Goal: Transaction & Acquisition: Purchase product/service

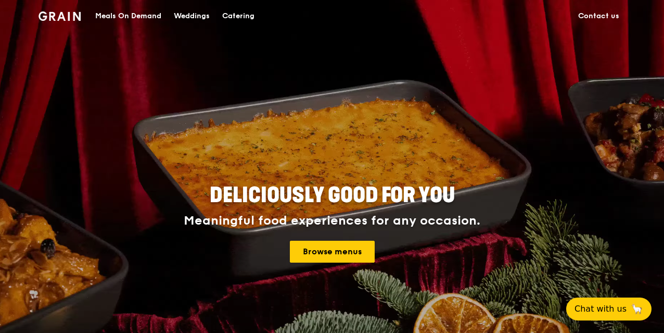
click at [238, 15] on div "Catering" at bounding box center [238, 16] width 32 height 31
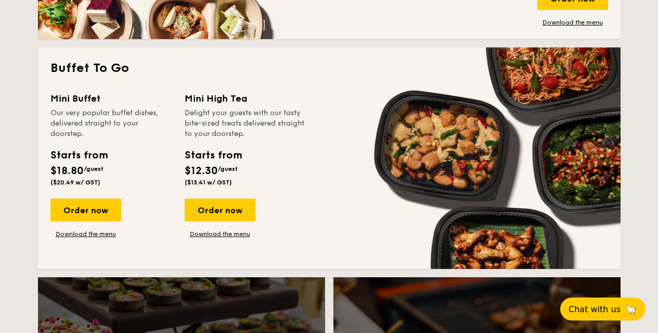
scroll to position [885, 0]
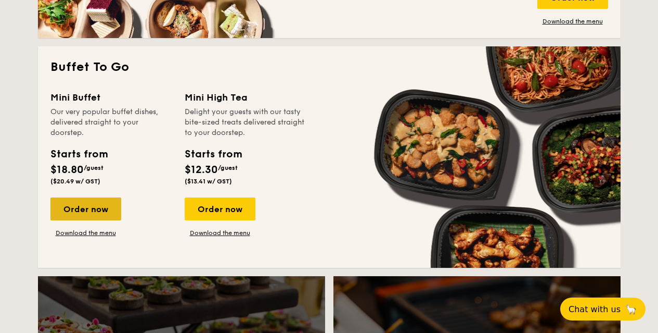
click at [100, 209] on div "Order now" at bounding box center [85, 208] width 71 height 23
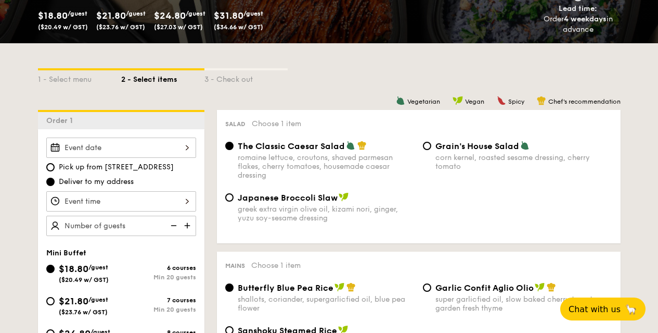
scroll to position [260, 0]
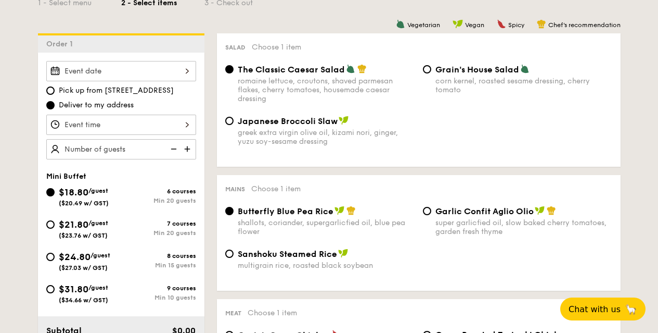
click at [78, 71] on input "Smoked Mesquite Whole Chicken brined in our in-house blend of herbs and spices,…" at bounding box center [121, 71] width 150 height 20
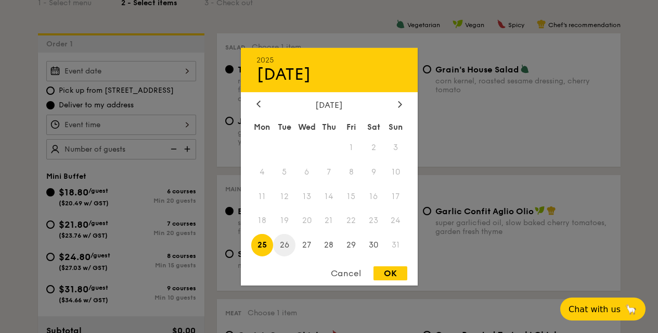
click at [286, 244] on span "26" at bounding box center [284, 245] width 22 height 22
click at [388, 276] on div "OK" at bounding box center [391, 273] width 34 height 14
type input "Aug 26, 2025"
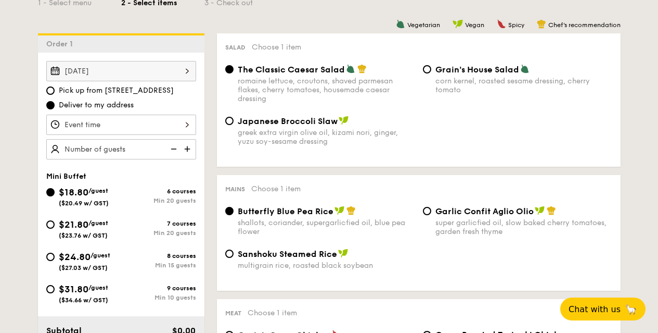
click at [170, 122] on input "Smoked Mesquite Whole Chicken brined in our in-house blend of herbs and spices,…" at bounding box center [121, 124] width 150 height 20
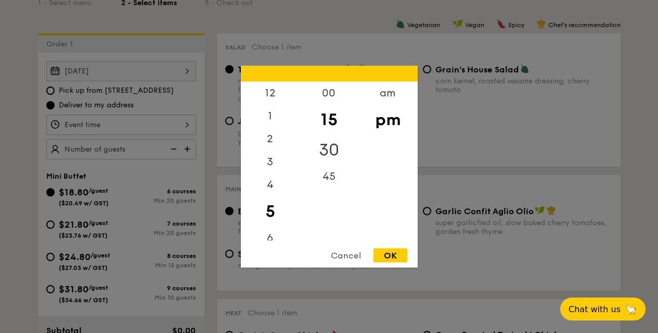
click at [336, 148] on div "30" at bounding box center [329, 149] width 59 height 30
click at [390, 252] on div "OK" at bounding box center [391, 255] width 34 height 14
type input "5:30PM"
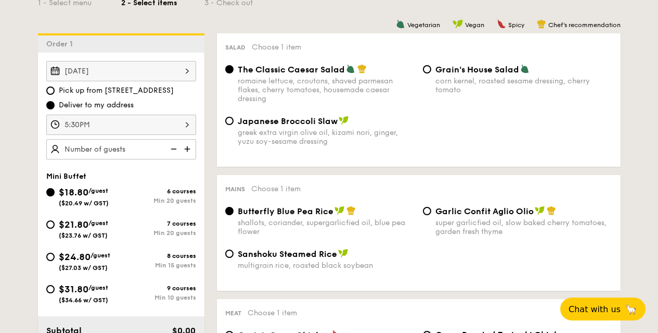
click at [187, 147] on img at bounding box center [189, 149] width 16 height 20
click at [172, 147] on img at bounding box center [173, 149] width 16 height 20
type input "20 guests"
click at [172, 146] on img at bounding box center [173, 149] width 16 height 20
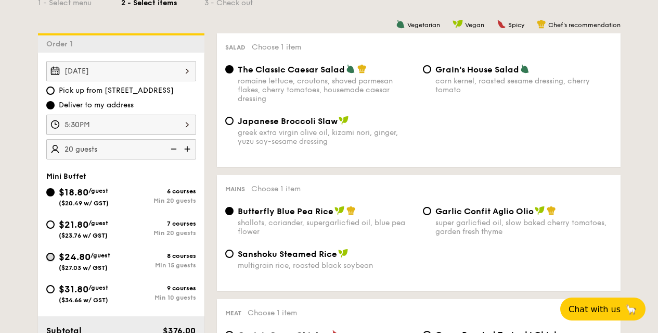
click at [54, 256] on input "$24.80 /guest ($27.03 w/ GST) 8 courses Min 15 guests" at bounding box center [50, 256] width 8 height 8
radio input "true"
radio input "false"
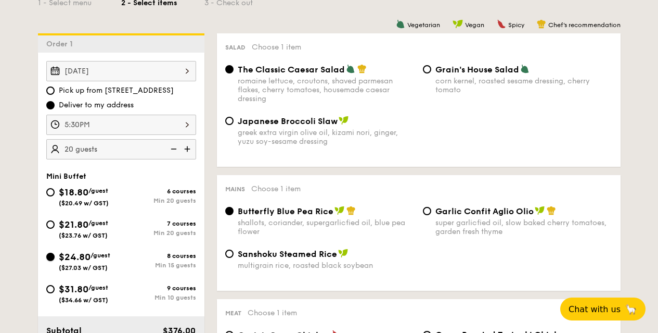
radio input "true"
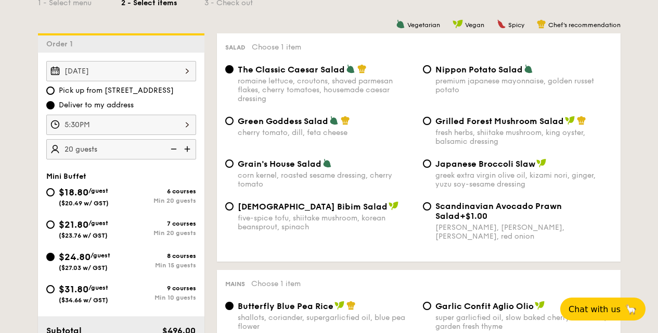
click at [173, 147] on img at bounding box center [173, 149] width 16 height 20
click at [187, 145] on img at bounding box center [189, 149] width 16 height 20
type input "20 guests"
click at [433, 68] on div "Nippon Potato Salad premium japanese mayonnaise, golden russet potato" at bounding box center [518, 79] width 198 height 30
click at [426, 68] on input "Nippon Potato Salad premium japanese mayonnaise, golden russet potato" at bounding box center [427, 69] width 8 height 8
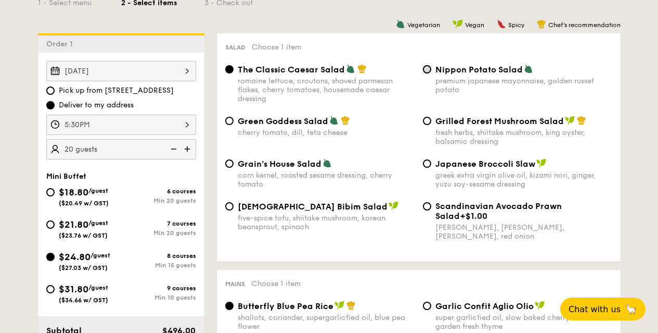
radio input "true"
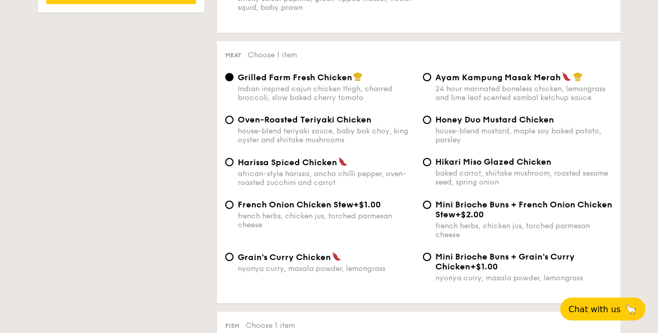
scroll to position [786, 0]
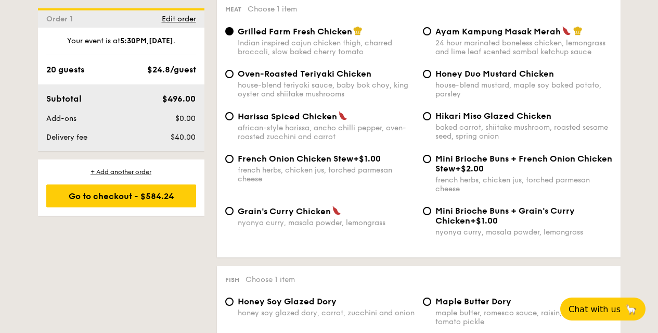
click at [430, 70] on div "Honey Duo Mustard Chicken house-blend mustard, maple soy baked potato, parsley" at bounding box center [518, 84] width 198 height 30
click at [428, 72] on input "Honey Duo Mustard Chicken house-blend mustard, maple soy baked potato, parsley" at bounding box center [427, 74] width 8 height 8
radio input "true"
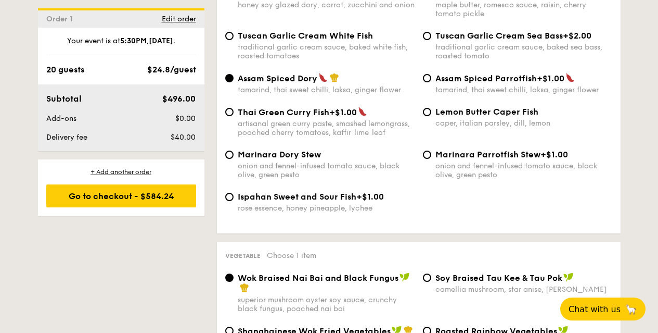
scroll to position [1098, 0]
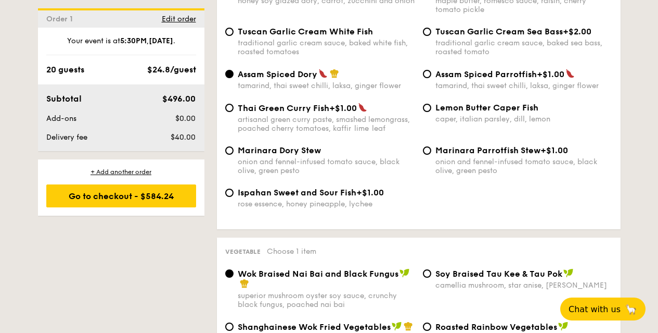
click at [238, 108] on span "Thai Green Curry Fish" at bounding box center [284, 108] width 92 height 10
click at [234, 108] on input "Thai Green Curry Fish +$1.00 artisanal green curry paste, smashed lemongrass, p…" at bounding box center [229, 108] width 8 height 8
radio input "true"
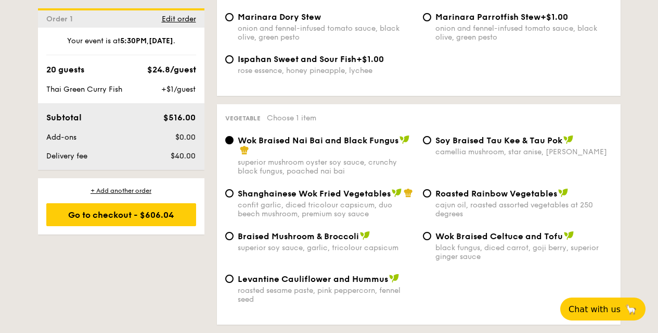
scroll to position [1253, 0]
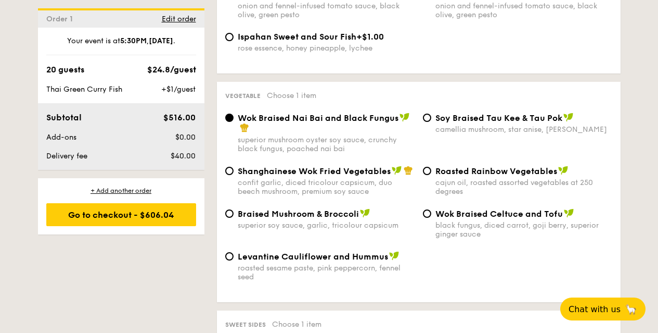
click at [297, 214] on span "Braised Mushroom & Broccoli" at bounding box center [298, 214] width 121 height 10
click at [234, 214] on input "Braised Mushroom & Broccoli superior soy sauce, garlic, tricolour capsicum" at bounding box center [229, 213] width 8 height 8
radio input "true"
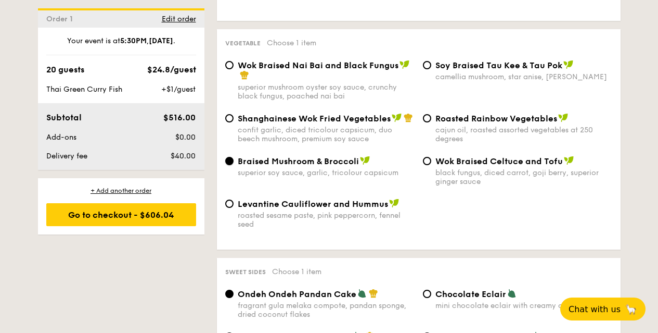
scroll to position [1409, 0]
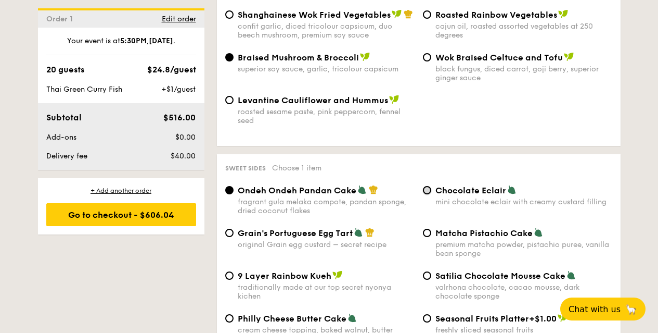
click at [430, 190] on input "Chocolate Eclair mini chocolate eclair with creamy custard filling" at bounding box center [427, 190] width 8 height 8
radio input "true"
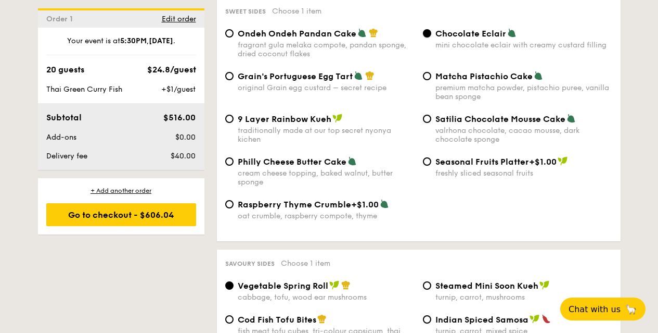
scroll to position [1721, 0]
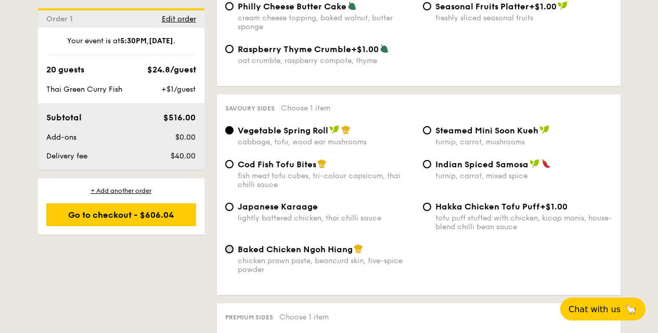
click at [232, 251] on input "Baked Chicken Ngoh Hiang chicken prawn paste, beancurd skin, five-spice powder" at bounding box center [229, 249] width 8 height 8
radio input "true"
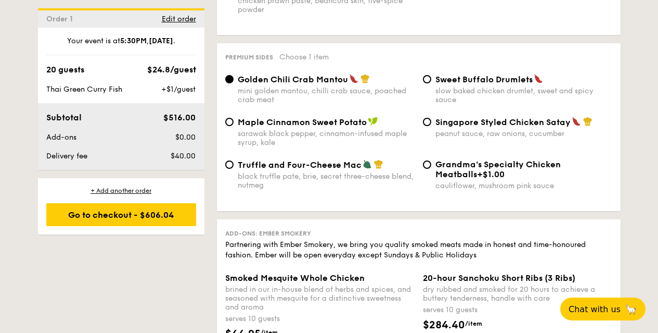
scroll to position [1973, 0]
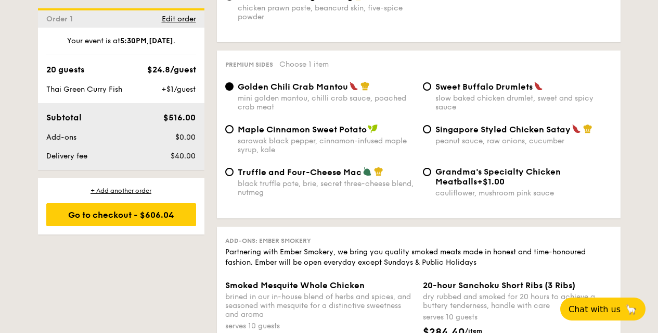
click at [432, 129] on div "Singapore Styled Chicken Satay peanut sauce, raw onions, cucumber" at bounding box center [518, 134] width 198 height 21
click at [430, 129] on input "Singapore Styled Chicken Satay peanut sauce, raw onions, cucumber" at bounding box center [427, 129] width 8 height 8
radio input "true"
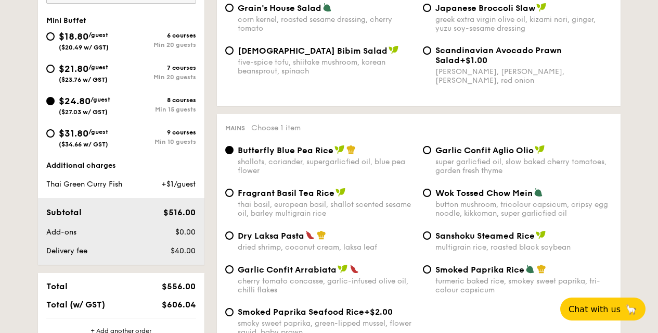
scroll to position [1945, 0]
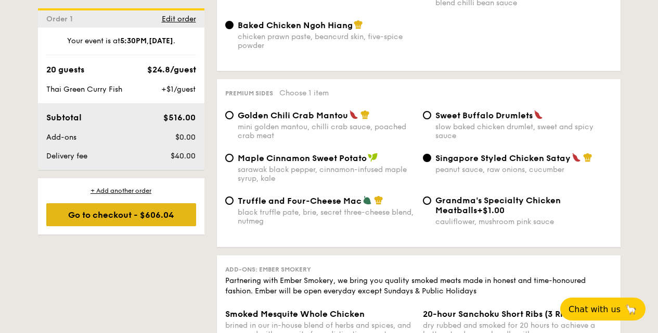
click at [146, 212] on div "Go to checkout - $606.04" at bounding box center [121, 214] width 150 height 23
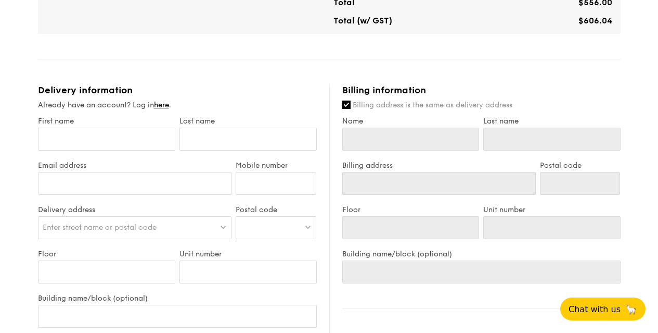
scroll to position [459, 0]
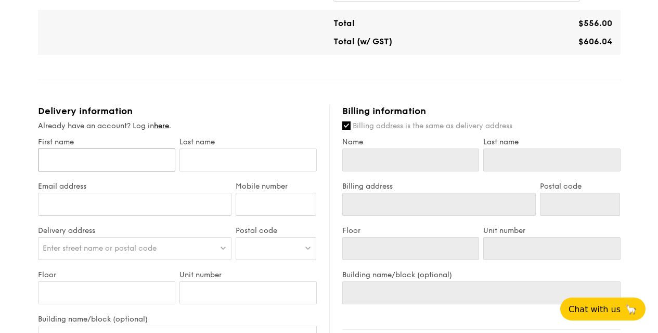
click at [124, 161] on input "First name" at bounding box center [106, 159] width 137 height 23
click at [160, 123] on link "here" at bounding box center [161, 125] width 15 height 9
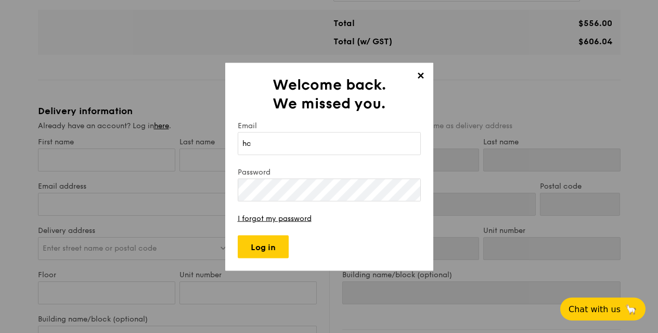
type input "h"
type input "[PERSON_NAME][EMAIL_ADDRESS][DOMAIN_NAME]"
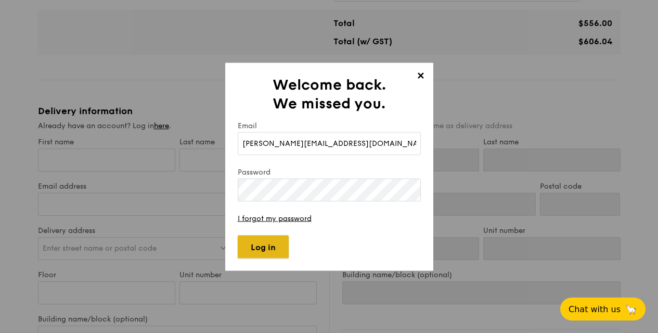
click at [267, 248] on input "Log in" at bounding box center [263, 246] width 51 height 23
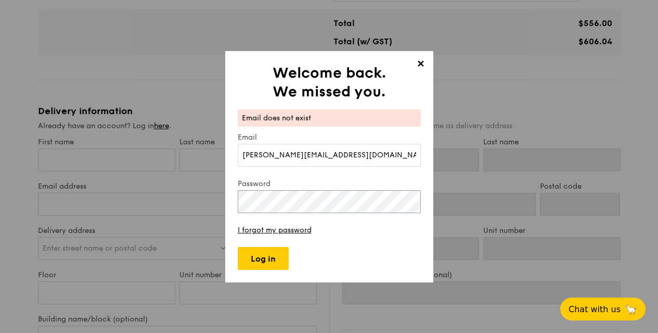
click at [199, 201] on div "✕ Welcome back. We missed you. Email does not exist Email kevin.kekhc@uobgroup.…" at bounding box center [329, 166] width 658 height 333
click at [257, 262] on input "Log in" at bounding box center [263, 258] width 51 height 23
click at [293, 229] on link "I forgot my password" at bounding box center [275, 229] width 74 height 9
click at [195, 201] on div "✕ Welcome back. We missed you. Email does not exist Email kevin.kekhc@uobgroup.…" at bounding box center [329, 166] width 658 height 333
click at [260, 253] on input "Log in" at bounding box center [263, 258] width 51 height 23
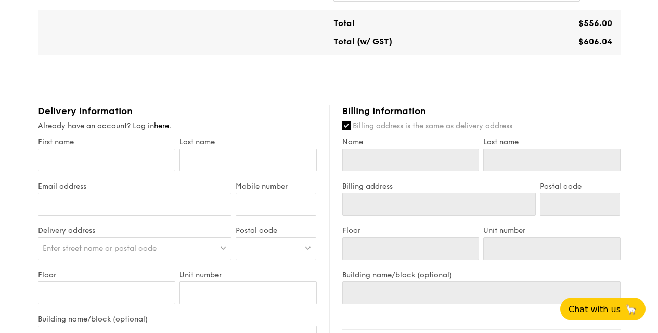
type input "[PERSON_NAME]"
type input "Kek"
type input "[PERSON_NAME][EMAIL_ADDRESS][DOMAIN_NAME]"
type input "85112332"
type input "[PERSON_NAME]"
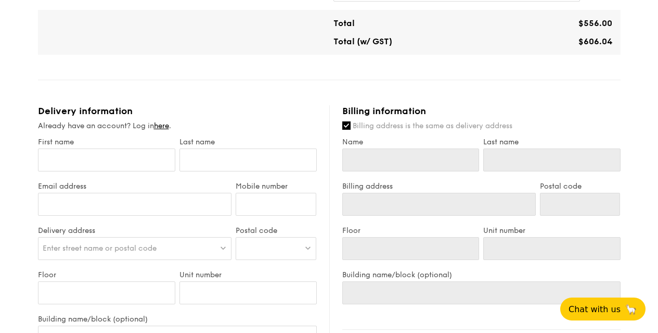
type input "Kek"
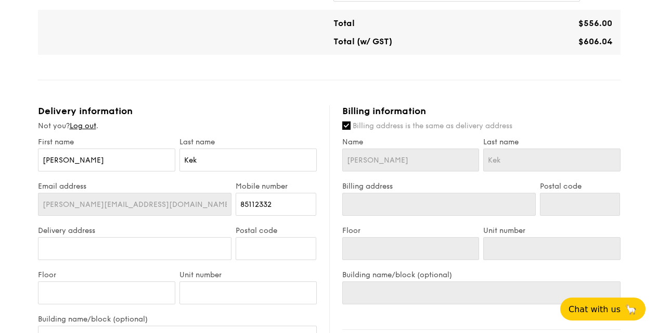
scroll to position [314, 0]
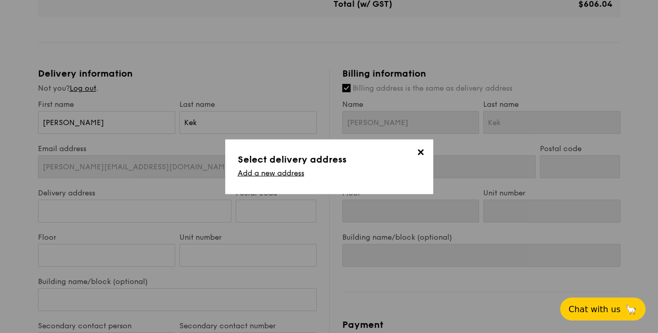
scroll to position [541, 0]
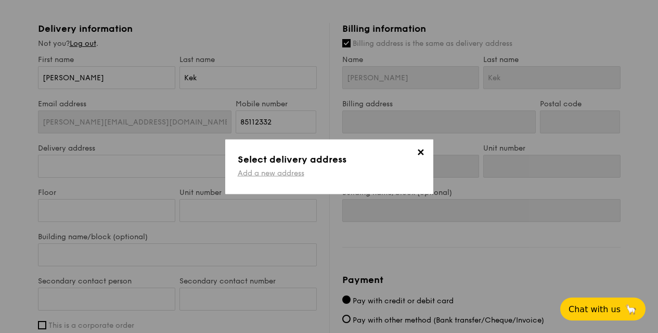
click at [295, 173] on link "Add a new address" at bounding box center [271, 172] width 67 height 9
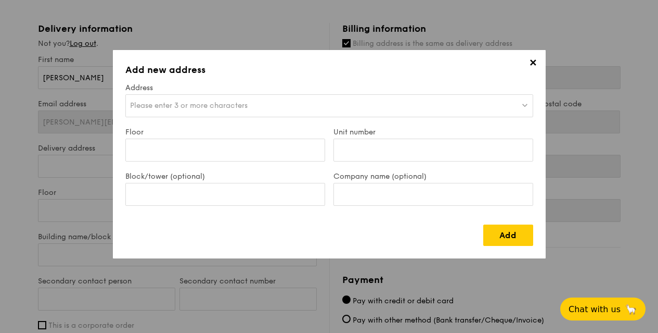
click at [223, 106] on span "Please enter 3 or more characters" at bounding box center [189, 105] width 118 height 9
type input "251/253 Upper Thomson Road"
drag, startPoint x: 159, startPoint y: 107, endPoint x: 108, endPoint y: 99, distance: 51.6
click at [0, 0] on div "✕ Add new address Address Please enter 3 or more characters 251/253 Upper Thoms…" at bounding box center [329, 166] width 658 height 333
click at [254, 112] on div "Please enter 3 or more characters" at bounding box center [329, 105] width 408 height 23
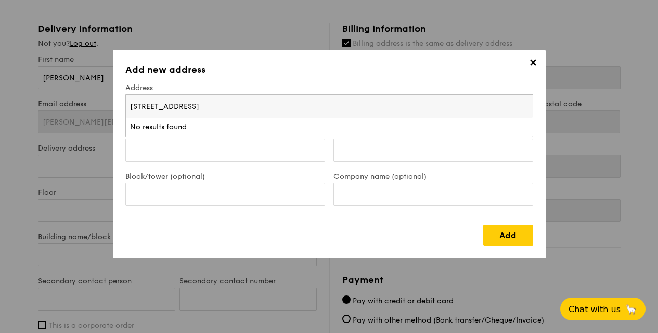
drag, startPoint x: 158, startPoint y: 103, endPoint x: 130, endPoint y: 105, distance: 28.2
click at [130, 104] on input "251/253 Upper Thomson Road" at bounding box center [329, 106] width 407 height 23
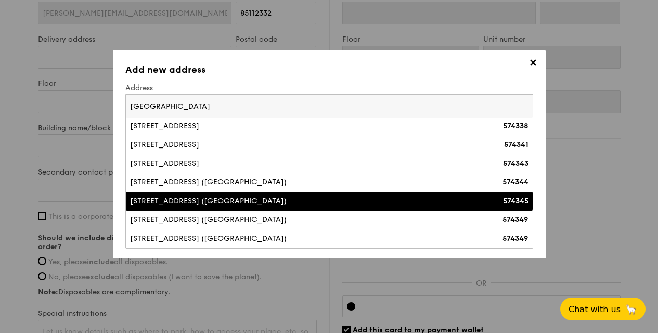
scroll to position [594, 0]
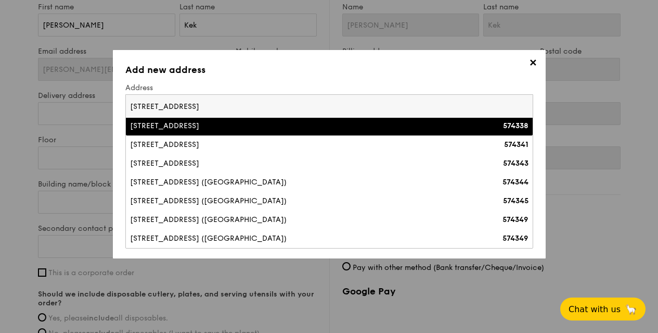
type input "251 Upper Thomson Road"
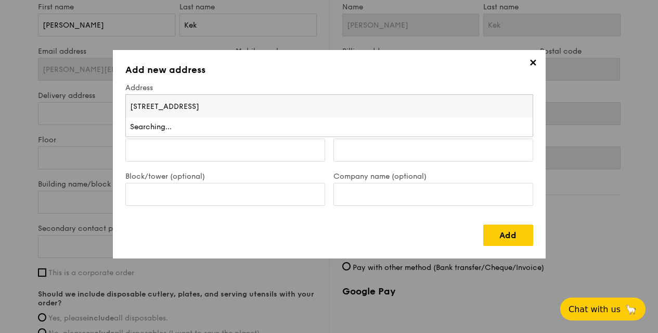
scroll to position [0, 0]
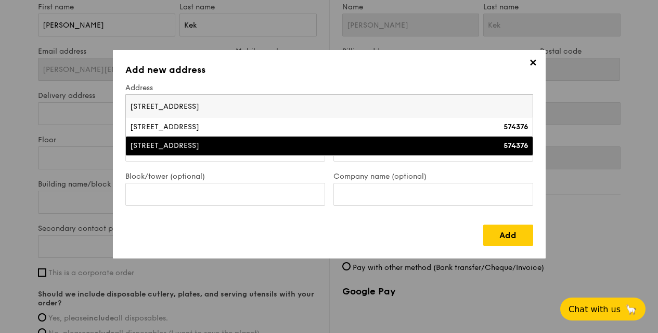
click at [130, 141] on div "251 Upper Thomson Road" at bounding box center [279, 146] width 299 height 10
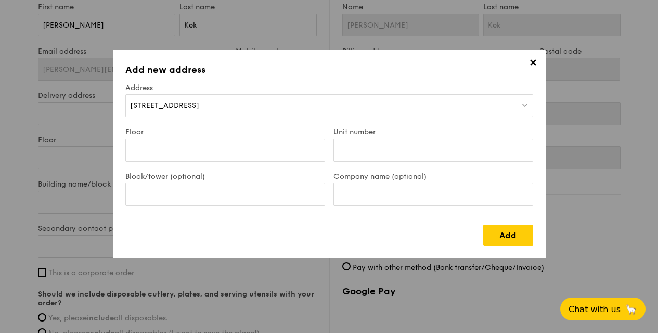
drag, startPoint x: 250, startPoint y: 147, endPoint x: 233, endPoint y: 162, distance: 23.2
click at [233, 162] on div "Floor" at bounding box center [225, 149] width 208 height 44
click at [283, 148] on input "Floor" at bounding box center [225, 149] width 200 height 23
click at [378, 147] on input "Unit number" at bounding box center [434, 149] width 200 height 23
click at [386, 195] on input "Company name (optional)" at bounding box center [434, 194] width 200 height 23
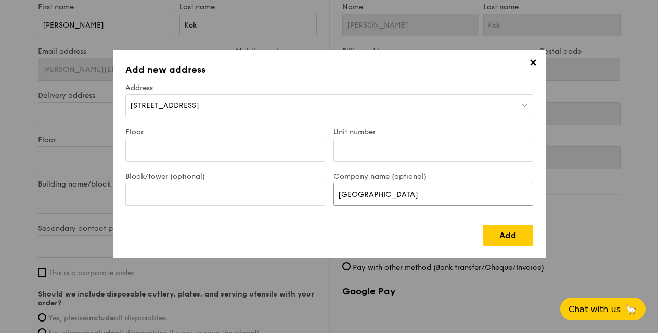
click at [464, 196] on input "UOB Thomson Road" at bounding box center [434, 194] width 200 height 23
type input "UOB Thomson"
click at [113, 50] on div "✕ Add new address Address 251 Upper Thomson Road Floor Unit number Block/tower …" at bounding box center [329, 154] width 433 height 208
click at [367, 152] on input "Unit number" at bounding box center [434, 149] width 200 height 23
click at [271, 151] on input "Floor" at bounding box center [225, 149] width 200 height 23
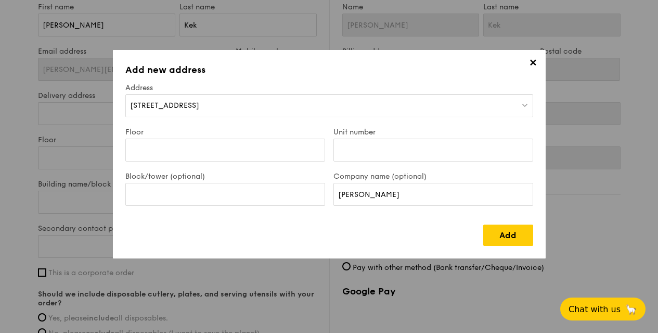
click at [284, 219] on div "Add" at bounding box center [329, 231] width 408 height 30
click at [205, 151] on input "Floor" at bounding box center [225, 149] width 200 height 23
click at [401, 230] on div "Add" at bounding box center [329, 231] width 408 height 30
click at [519, 235] on link "Add" at bounding box center [508, 234] width 50 height 21
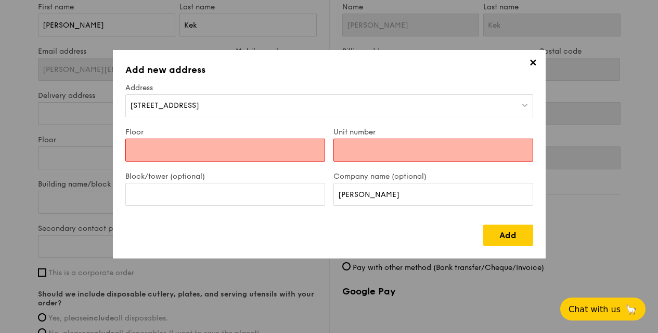
drag, startPoint x: 213, startPoint y: 139, endPoint x: 205, endPoint y: 143, distance: 8.8
click at [205, 143] on input "Floor" at bounding box center [225, 149] width 200 height 23
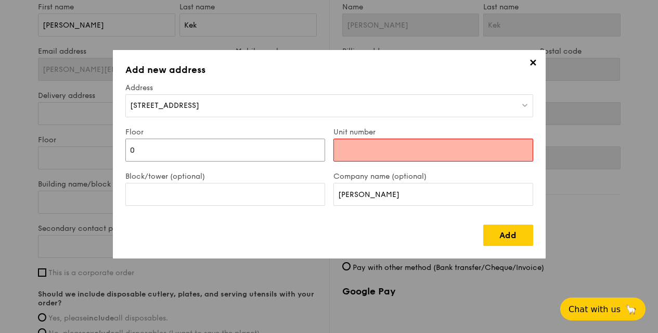
type input "0"
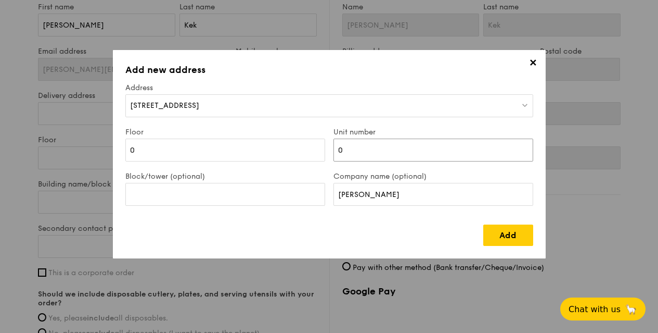
type input "0"
click at [518, 238] on link "Add" at bounding box center [508, 234] width 50 height 21
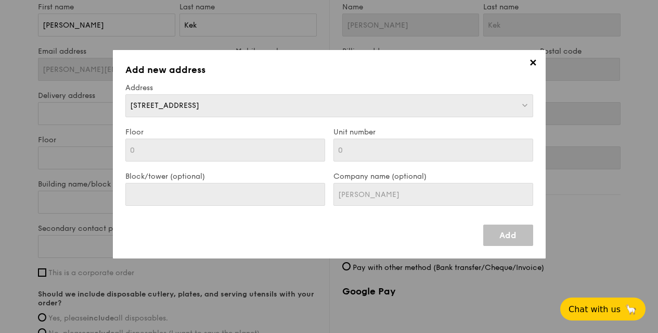
type input "0"
type input "251 Upper Thomson Road"
type input "574376"
type input "0"
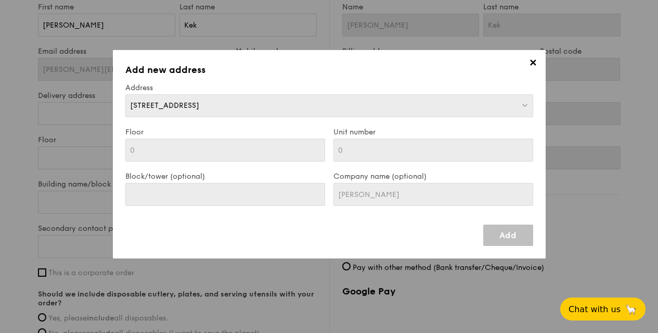
type input "0"
type input "251 Upper Thomson Road"
type input "574376"
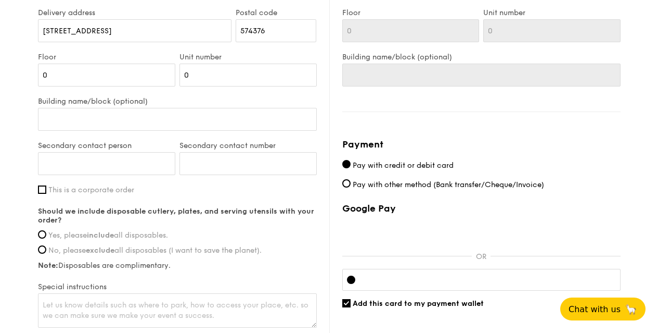
scroll to position [698, 0]
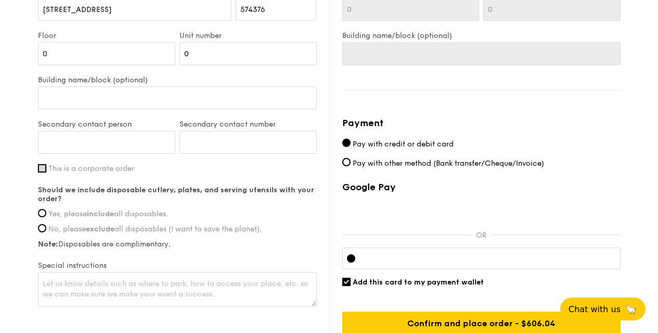
click at [42, 168] on input "This is a corporate order" at bounding box center [42, 168] width 8 height 8
checkbox input "true"
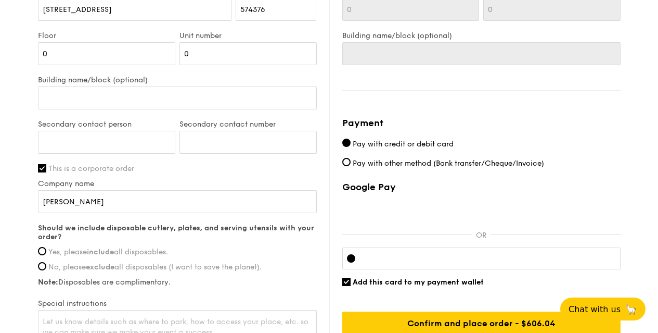
drag, startPoint x: 113, startPoint y: 202, endPoint x: 39, endPoint y: 203, distance: 74.4
click at [39, 203] on input "UOB Thomson" at bounding box center [177, 201] width 279 height 23
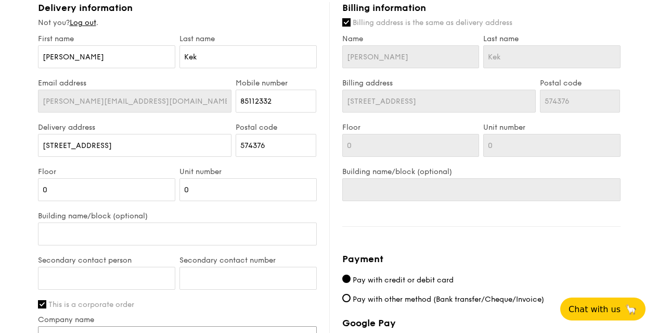
scroll to position [542, 0]
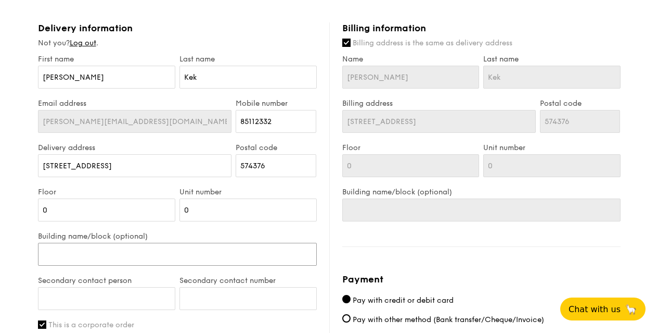
click at [144, 250] on input "Building name/block (optional)" at bounding box center [177, 254] width 279 height 23
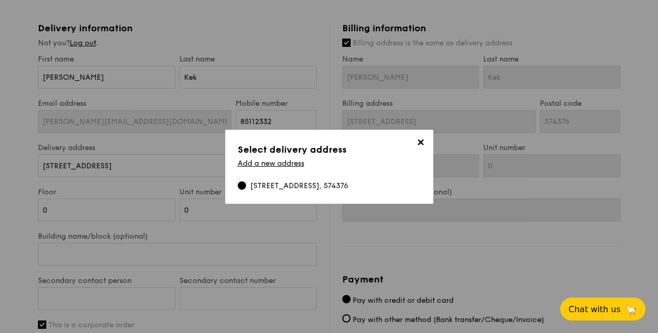
click at [419, 144] on span "✕" at bounding box center [421, 144] width 15 height 15
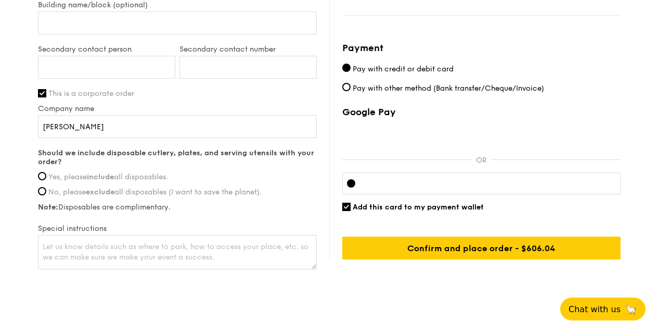
scroll to position [742, 0]
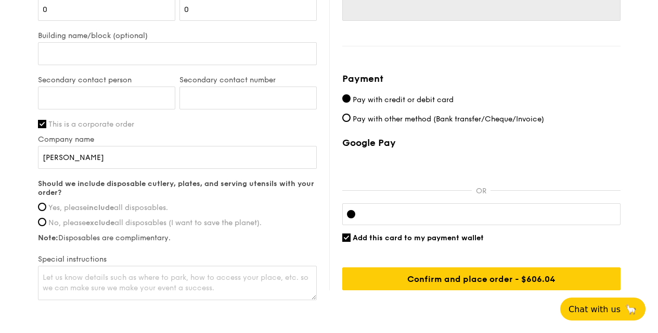
click at [48, 206] on span "Yes, please include all disposables." at bounding box center [108, 207] width 120 height 9
click at [46, 206] on input "Yes, please include all disposables." at bounding box center [42, 206] width 8 height 8
radio input "true"
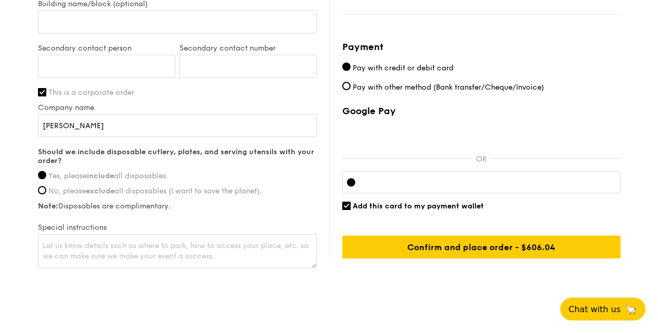
scroll to position [795, 0]
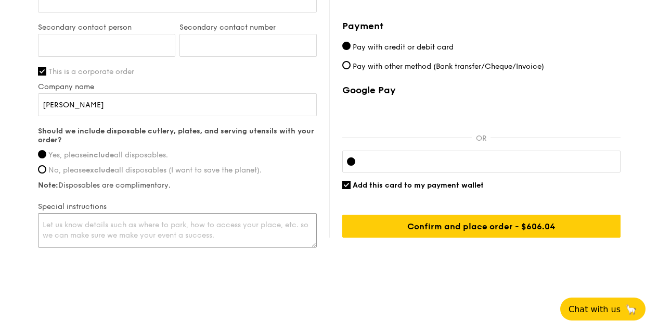
click at [62, 225] on textarea at bounding box center [177, 230] width 279 height 34
paste textarea "68508968"
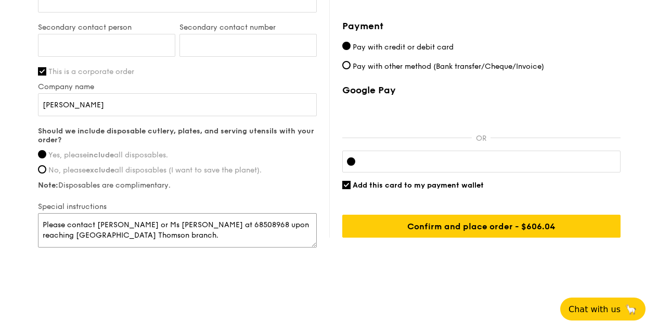
type textarea "Please contact Ms Doris or Ms Christina at 68508968 upon reaching UOB Thomson b…"
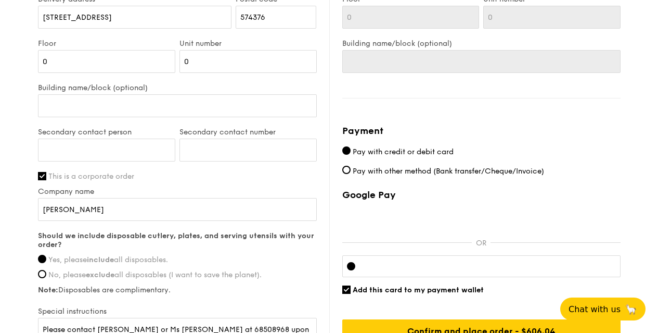
scroll to position [638, 0]
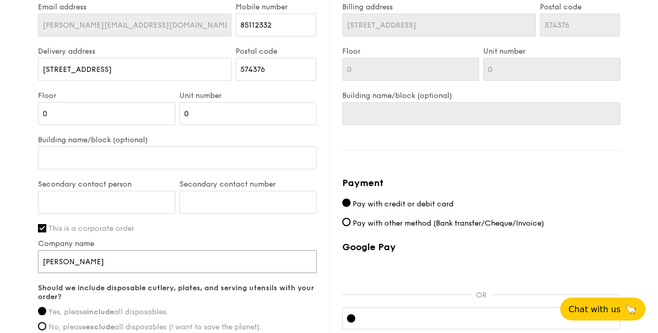
drag, startPoint x: 108, startPoint y: 260, endPoint x: 3, endPoint y: 262, distance: 104.6
type input "UOB LTD"
click at [216, 202] on input "Secondary contact number" at bounding box center [248, 201] width 137 height 23
click at [99, 200] on input "Secondary contact person" at bounding box center [106, 201] width 137 height 23
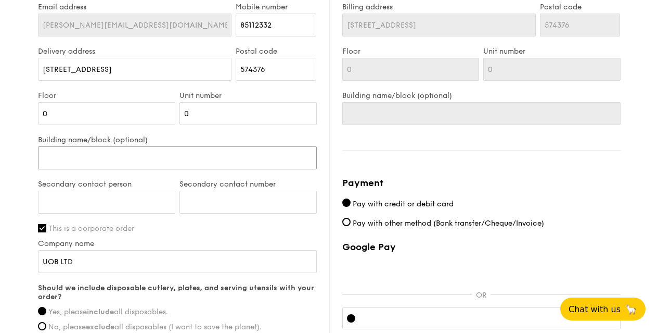
click at [113, 156] on input "Building name/block (optional)" at bounding box center [177, 157] width 279 height 23
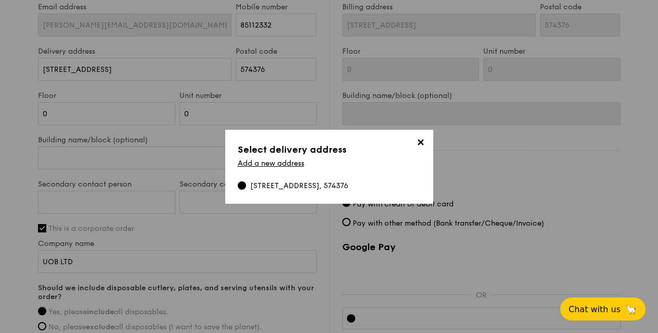
click at [420, 138] on span "✕" at bounding box center [421, 144] width 15 height 15
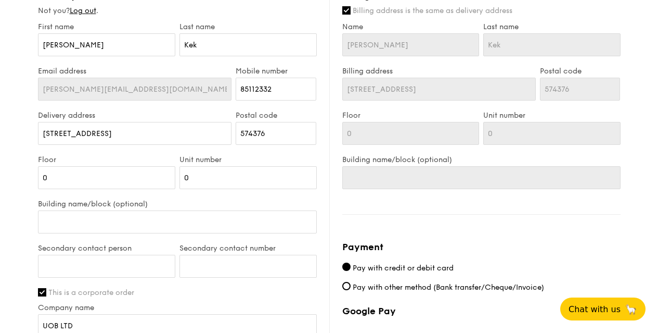
scroll to position [533, 0]
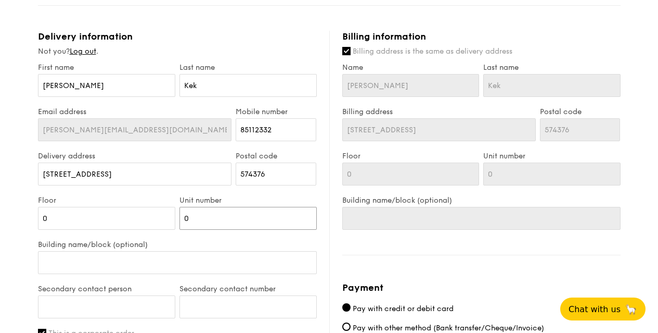
click at [196, 212] on input "0" at bounding box center [248, 218] width 137 height 23
drag, startPoint x: 188, startPoint y: 219, endPoint x: 172, endPoint y: 217, distance: 16.3
click at [172, 217] on div "Floor 0 Unit number 0" at bounding box center [177, 218] width 283 height 44
drag, startPoint x: 69, startPoint y: 216, endPoint x: 23, endPoint y: 214, distance: 45.8
click at [23, 214] on div "1 - Select menu 2 - Select items 3 - Check out Mini Buffet $24.80 /guest ($27.0…" at bounding box center [329, 10] width 658 height 1086
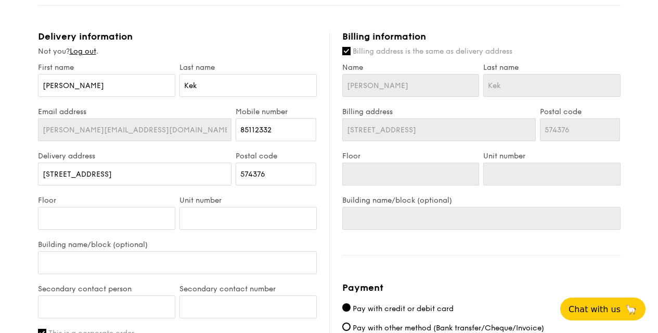
click at [90, 189] on div "Delivery address 251 Upper Thomson Road" at bounding box center [135, 173] width 198 height 44
click at [98, 192] on div "Delivery address 251 Upper Thomson Road" at bounding box center [135, 173] width 198 height 44
click at [0, 209] on div "1 - Select menu 2 - Select items 3 - Check out Mini Buffet $24.80 /guest ($27.0…" at bounding box center [329, 10] width 658 height 1086
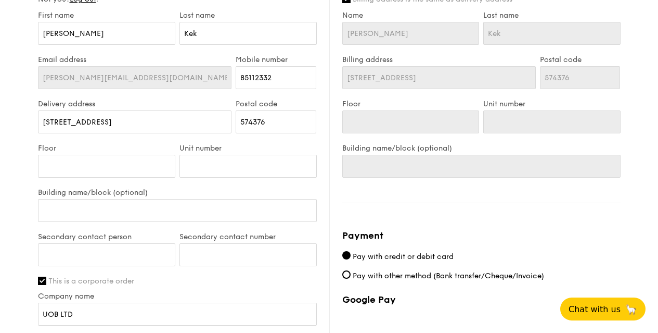
scroll to position [795, 0]
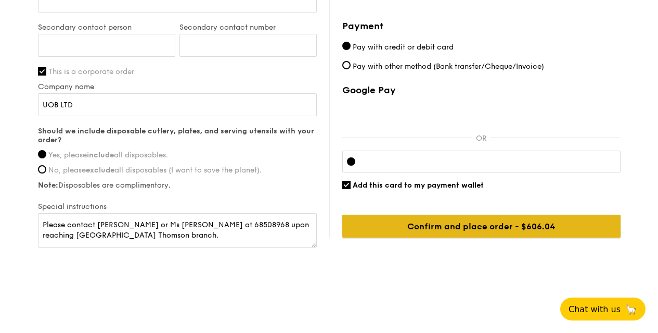
click at [484, 226] on input "Confirm and place order - $606.04" at bounding box center [481, 225] width 278 height 23
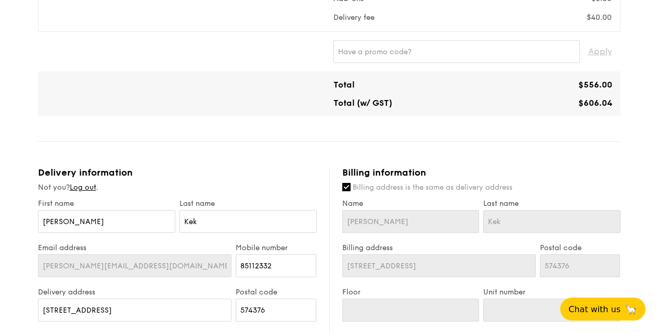
scroll to position [554, 0]
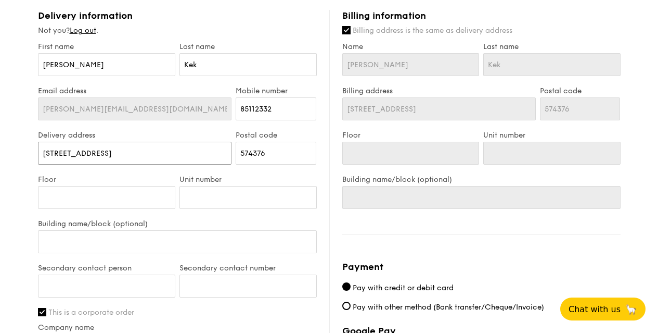
click at [53, 152] on input "251 Upper Thomson Road" at bounding box center [135, 153] width 194 height 23
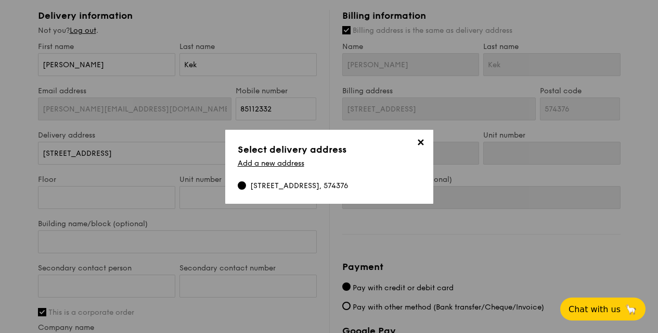
click at [422, 145] on span "✕" at bounding box center [421, 144] width 15 height 15
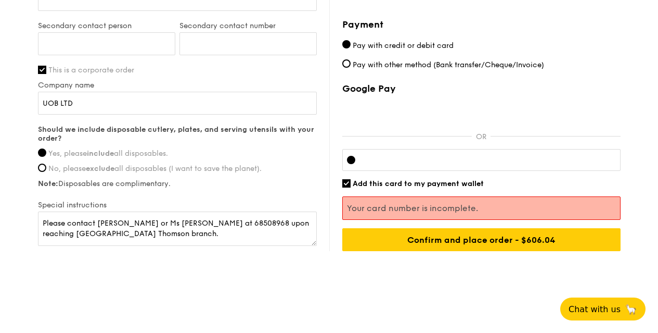
scroll to position [797, 0]
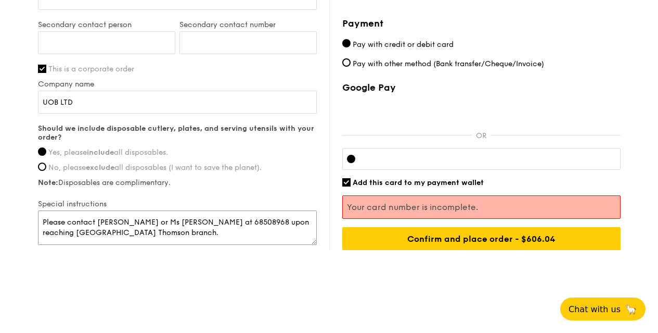
click at [108, 222] on textarea "Please contact Ms Doris or Ms Christina at 68508968 upon reaching UOB Thomson b…" at bounding box center [177, 227] width 279 height 34
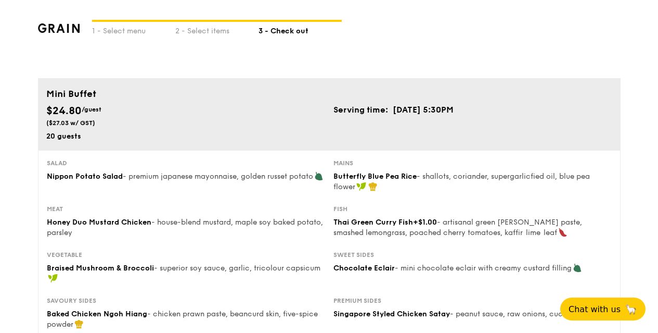
scroll to position [0, 0]
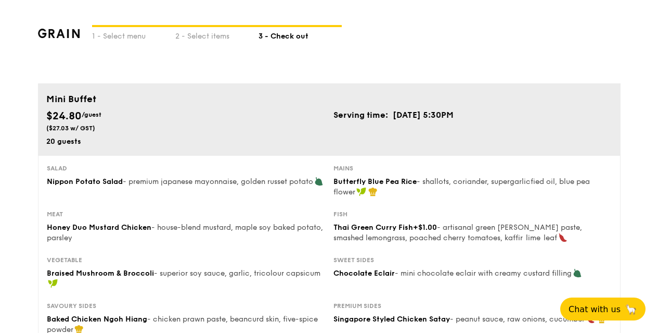
type textarea "Please contact Ms.Doris or Ms.Christina at 68508968 upon reaching UOB Thomson b…"
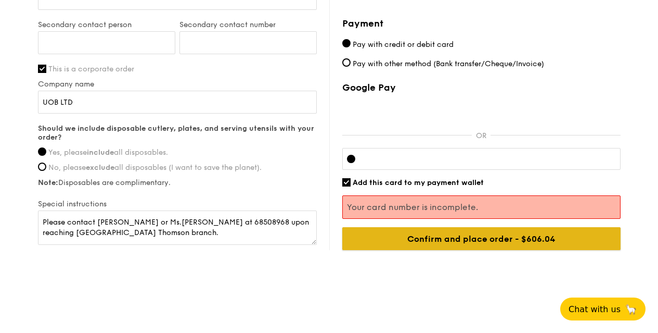
click at [489, 237] on input "Confirm and place order - $606.04" at bounding box center [481, 238] width 278 height 23
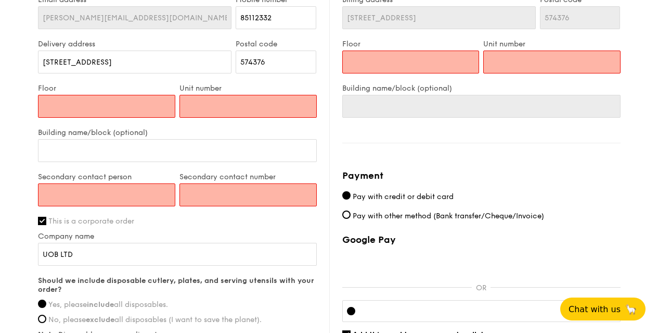
scroll to position [583, 0]
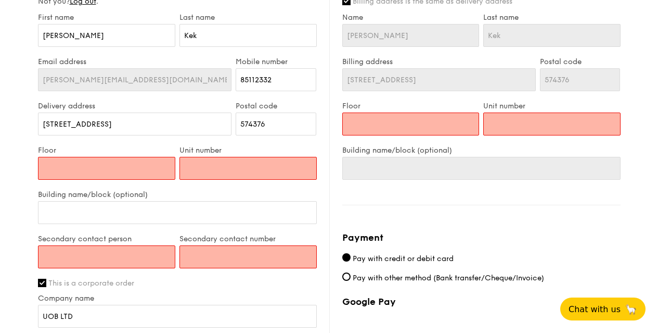
click at [121, 169] on input "Floor" at bounding box center [106, 168] width 137 height 23
type input "N"
type input "NA"
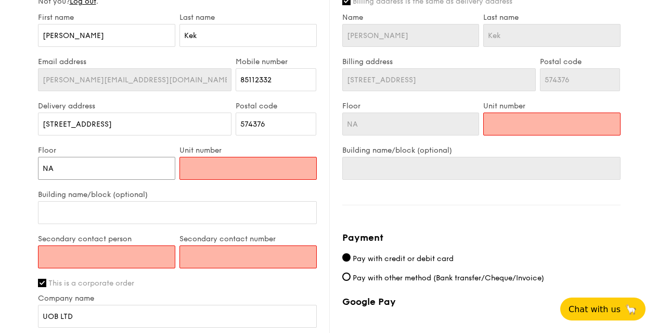
type input "NA"
type input "N"
type input "NA"
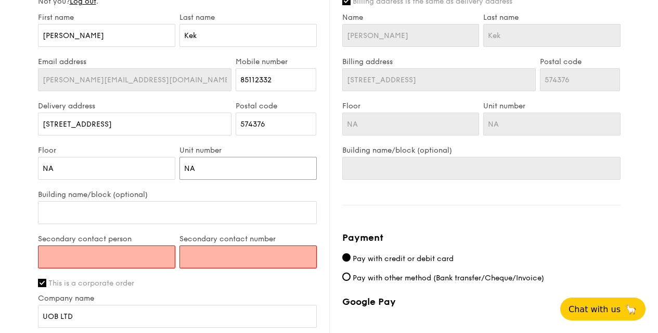
type input "NA"
type input "U"
type input "UO"
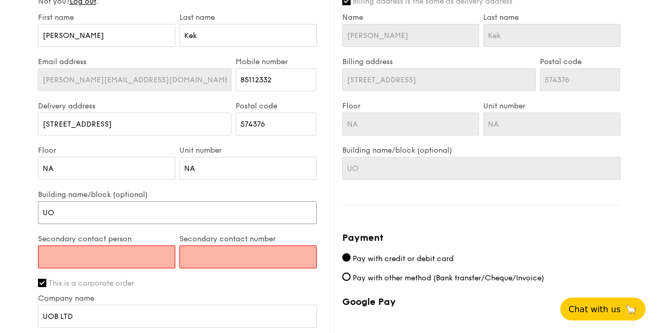
type input "UOB"
type input "UOB T"
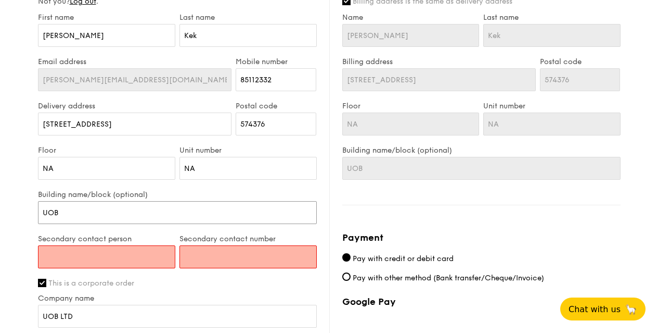
type input "UOB T"
type input "UOB Th"
type input "UOB Thm"
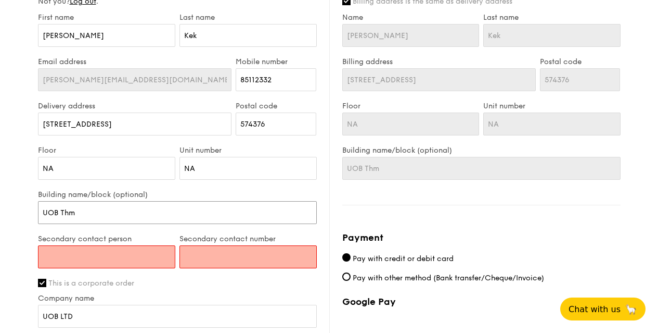
type input "UOB Thmm"
type input "UOB Thm"
type input "UOB Th"
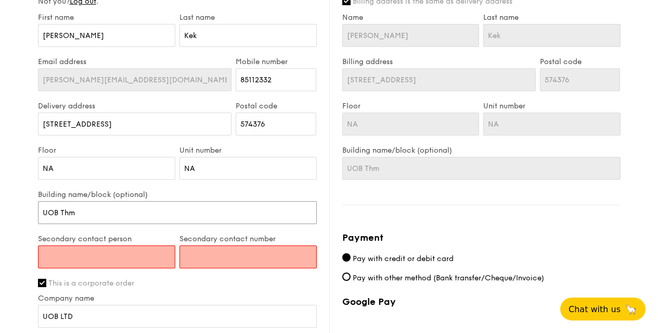
type input "UOB Th"
type input "UOB T"
type input "UOB Tp"
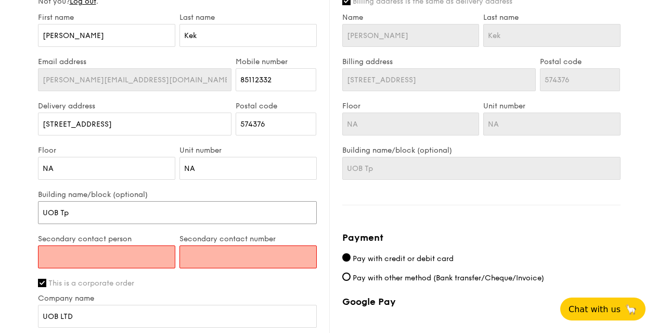
type input "UOB T"
type input "UOB Th"
type input "UOB Thpo"
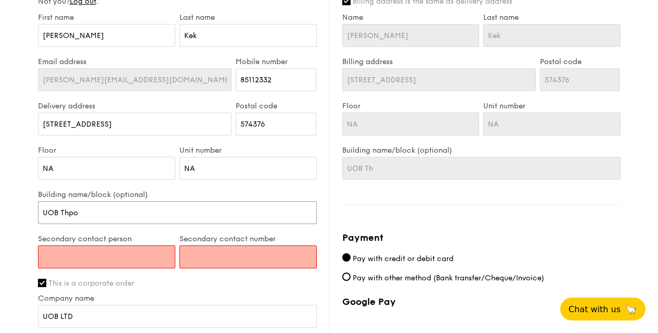
type input "UOB Thpo"
type input "UOB Thpom"
type input "UOB Thpo"
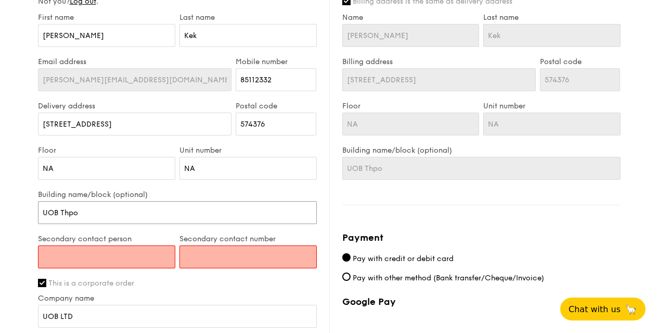
type input "UOB Thp"
type input "UOB Th"
type input "UOB Thp"
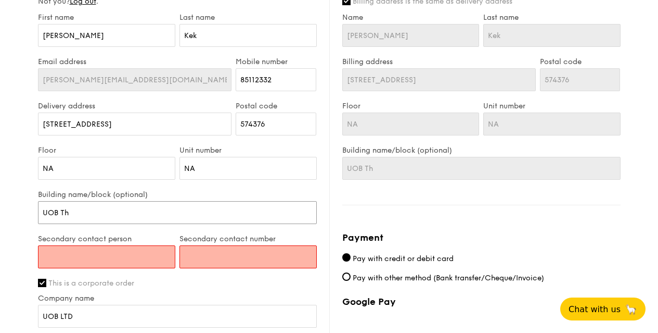
type input "UOB Thp"
type input "UOB Th"
type input "UOB Tho"
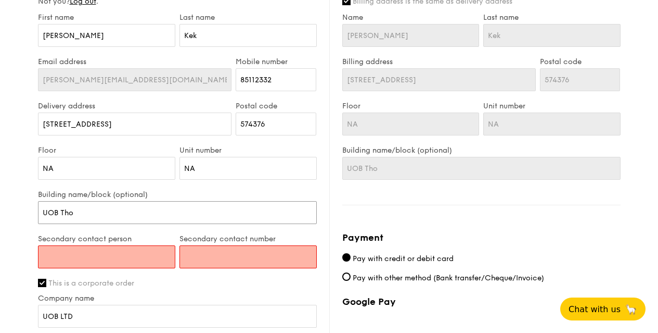
type input "UOB Thom"
type input "UOB Thoms"
type input "UOB Thomso"
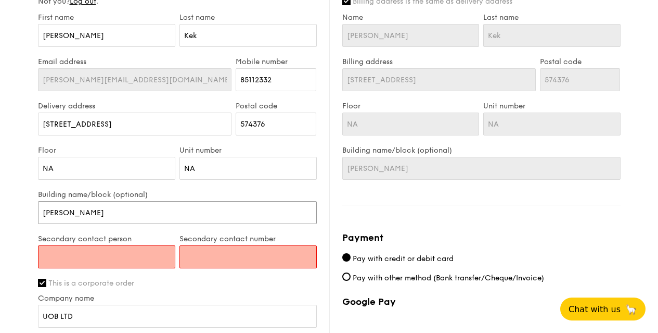
type input "UOB Thomso"
type input "UOB Thomson"
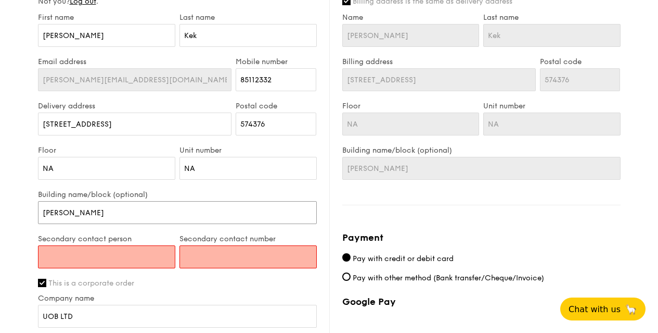
type input "UOB Thomson B"
type input "UOB Thomson Br"
type input "UOB Thomson Bra"
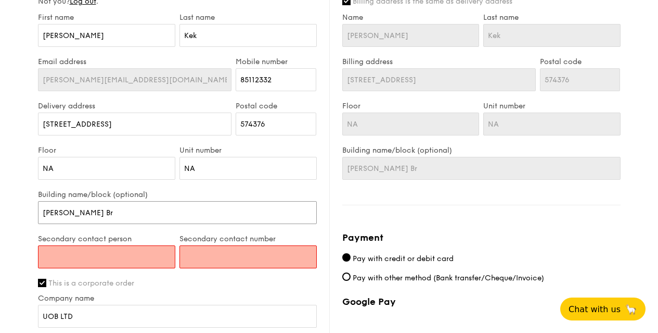
type input "UOB Thomson Bra"
type input "UOB Thomson Bran"
type input "UOB Thomson Branc"
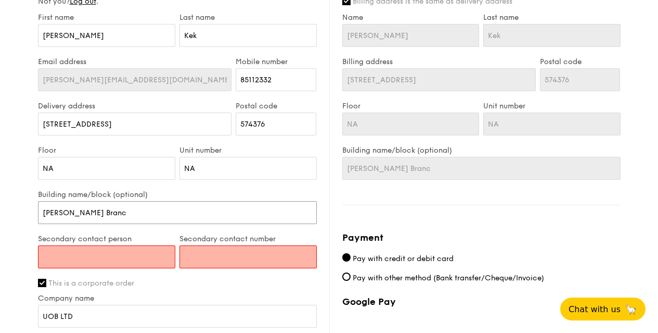
type input "UOB Thomson Branch"
drag, startPoint x: 550, startPoint y: 236, endPoint x: 554, endPoint y: 232, distance: 5.5
click at [342, 230] on h4 "Payment" at bounding box center [481, 237] width 278 height 15
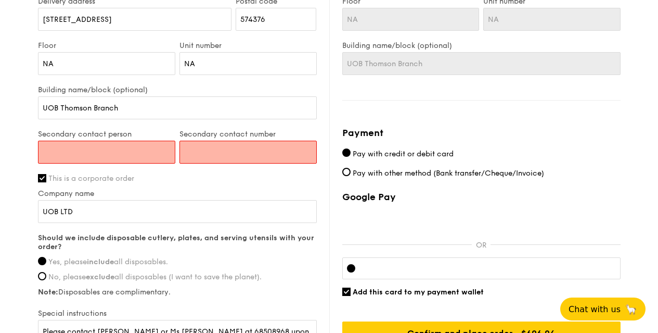
scroll to position [795, 0]
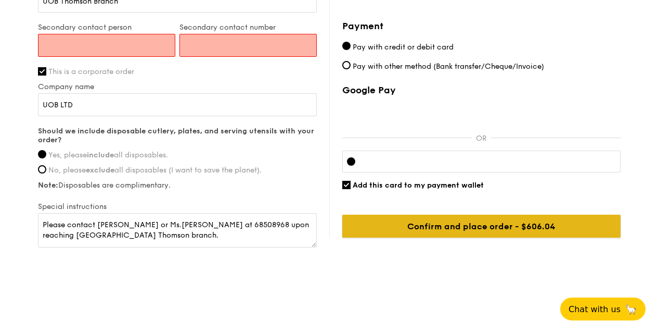
click at [496, 228] on input "Confirm and place order - $606.04" at bounding box center [481, 225] width 278 height 23
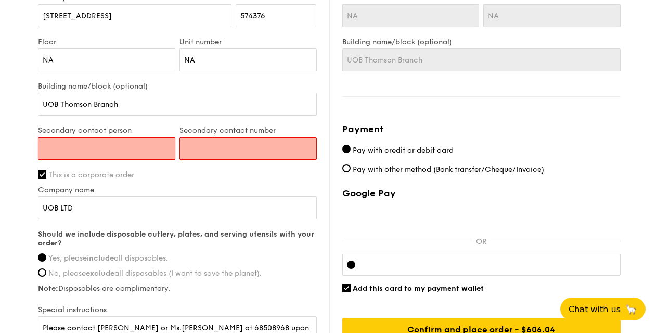
scroll to position [690, 0]
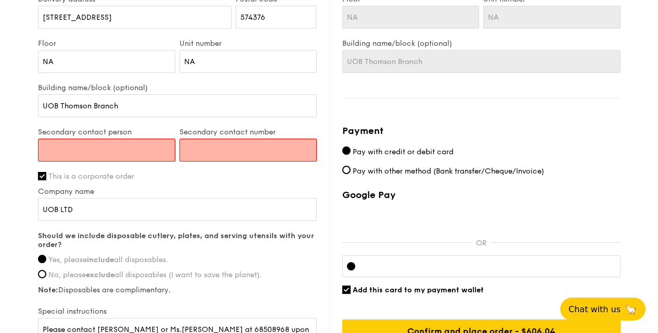
click at [126, 149] on input "Secondary contact person" at bounding box center [106, 149] width 137 height 23
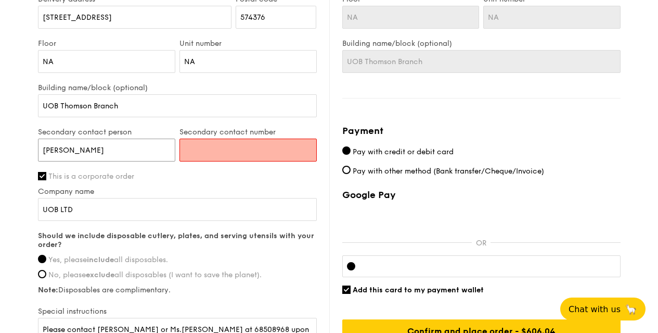
type input "Doris Kho"
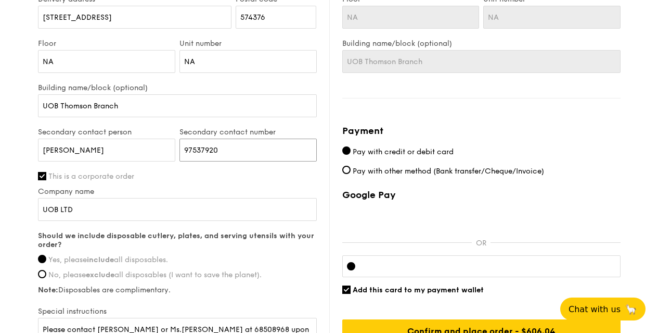
type input "97537920"
click at [280, 193] on label "Company name" at bounding box center [177, 191] width 279 height 9
click at [280, 198] on input "UOB LTD" at bounding box center [177, 209] width 279 height 23
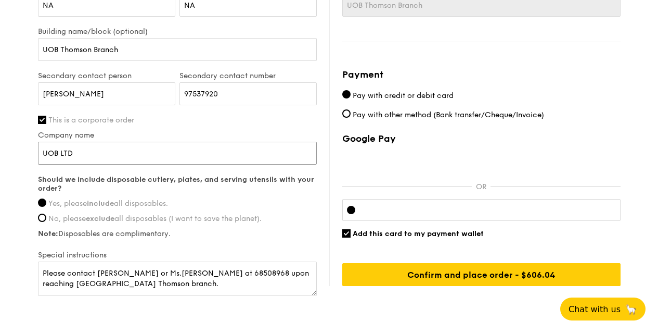
scroll to position [795, 0]
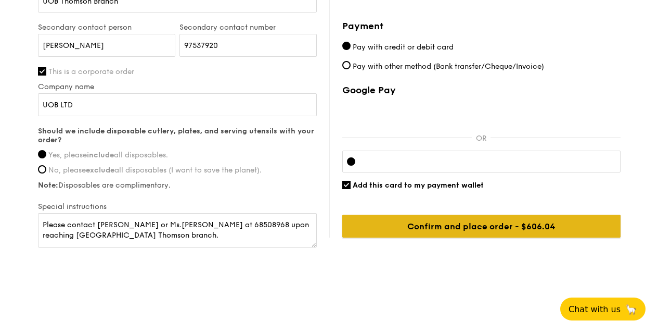
click at [505, 227] on input "Confirm and place order - $606.04" at bounding box center [481, 225] width 278 height 23
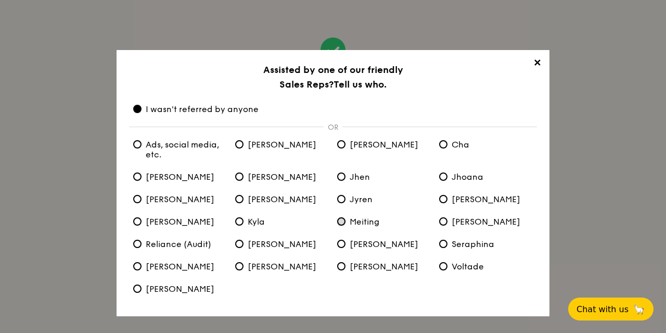
click at [344, 220] on input "Meiting" at bounding box center [341, 221] width 8 height 8
radio input "true"
radio anyone "false"
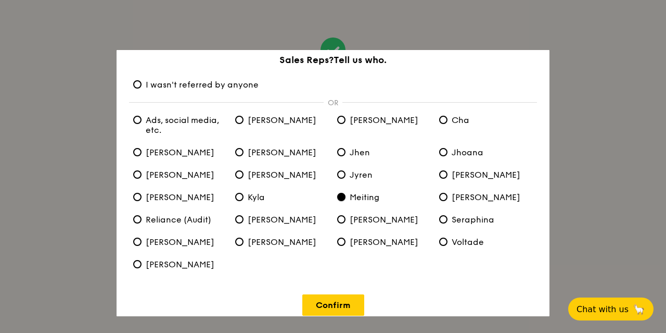
scroll to position [36, 0]
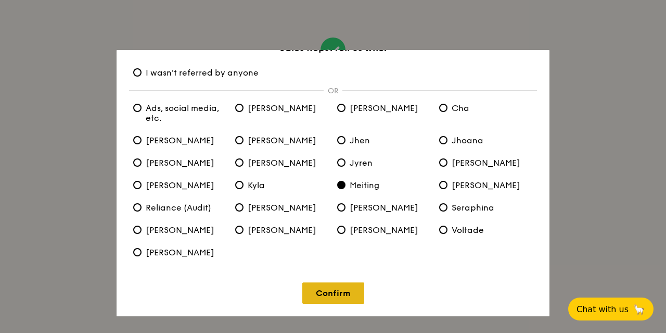
click at [332, 298] on link "Confirm" at bounding box center [333, 292] width 62 height 21
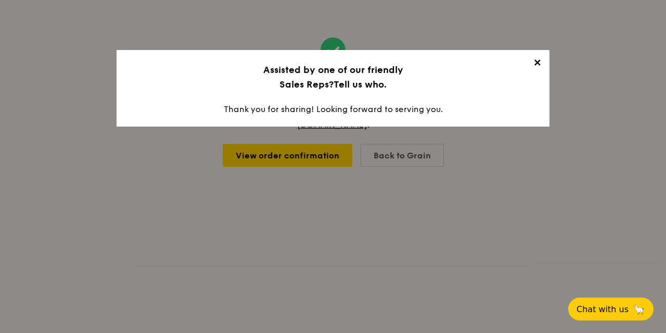
click at [538, 64] on span "✕" at bounding box center [537, 64] width 15 height 15
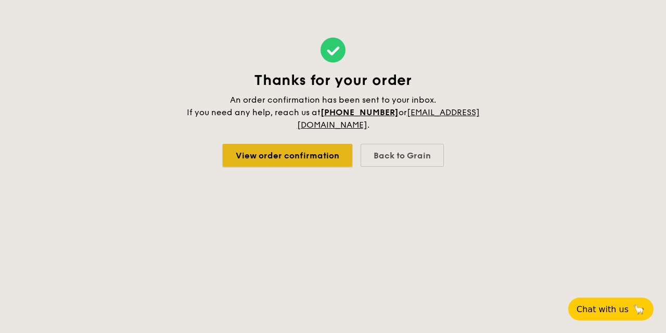
click at [297, 156] on link "View order confirmation" at bounding box center [288, 155] width 130 height 23
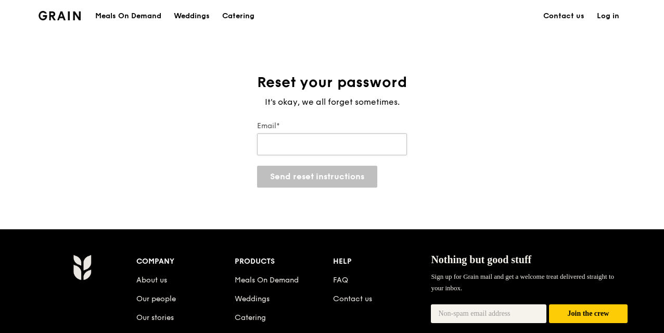
click at [317, 147] on input "Email*" at bounding box center [332, 144] width 150 height 22
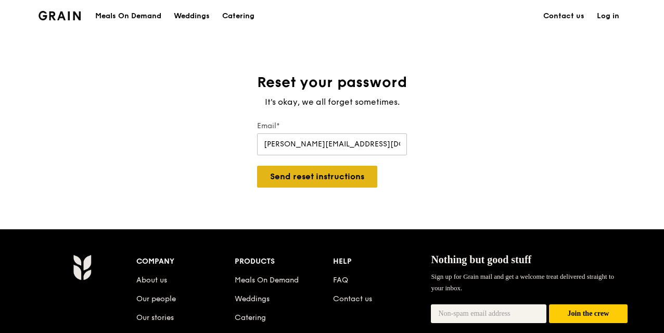
type input "[PERSON_NAME][EMAIL_ADDRESS][DOMAIN_NAME]"
click at [257, 165] on button "Send reset instructions" at bounding box center [317, 176] width 120 height 22
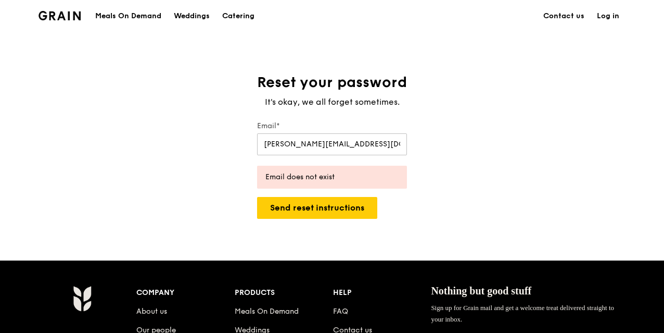
click at [610, 13] on link "Log in" at bounding box center [608, 16] width 35 height 31
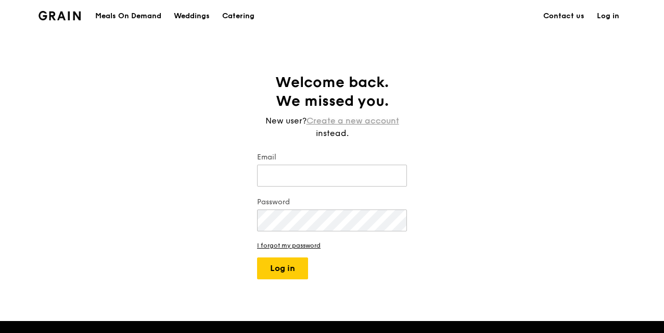
click at [357, 120] on link "Create a new account" at bounding box center [353, 120] width 93 height 12
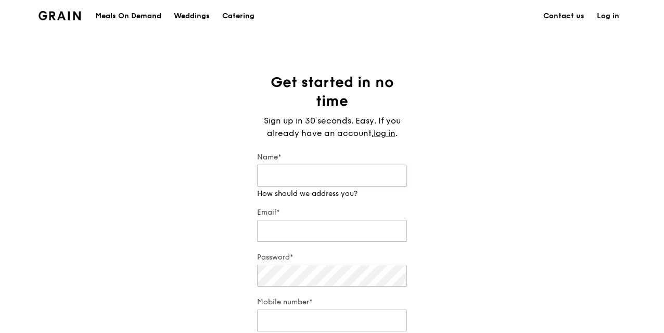
click at [305, 171] on input "Name*" at bounding box center [332, 175] width 150 height 22
type input "[PERSON_NAME]"
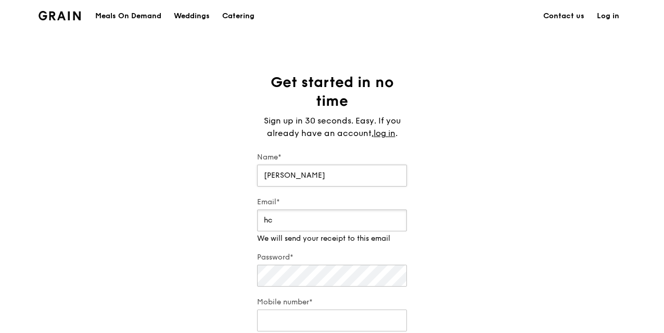
type input "h"
type input "[PERSON_NAME][EMAIL_ADDRESS][DOMAIN_NAME]"
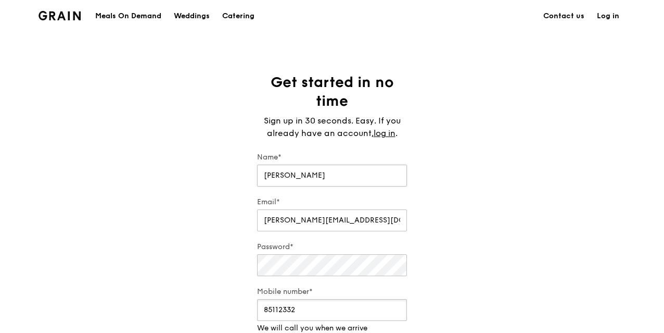
type input "85112332"
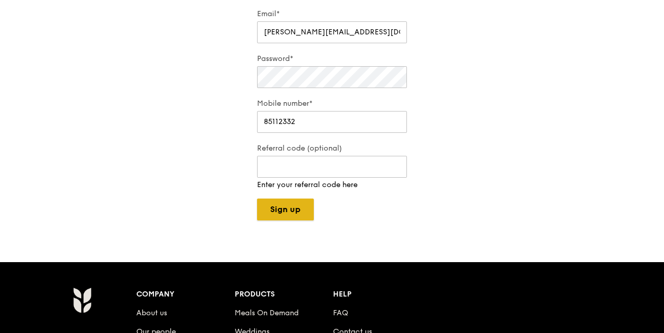
click at [297, 198] on button "Sign up" at bounding box center [285, 209] width 57 height 22
